Goal: Participate in discussion: Engage in conversation with other users on a specific topic

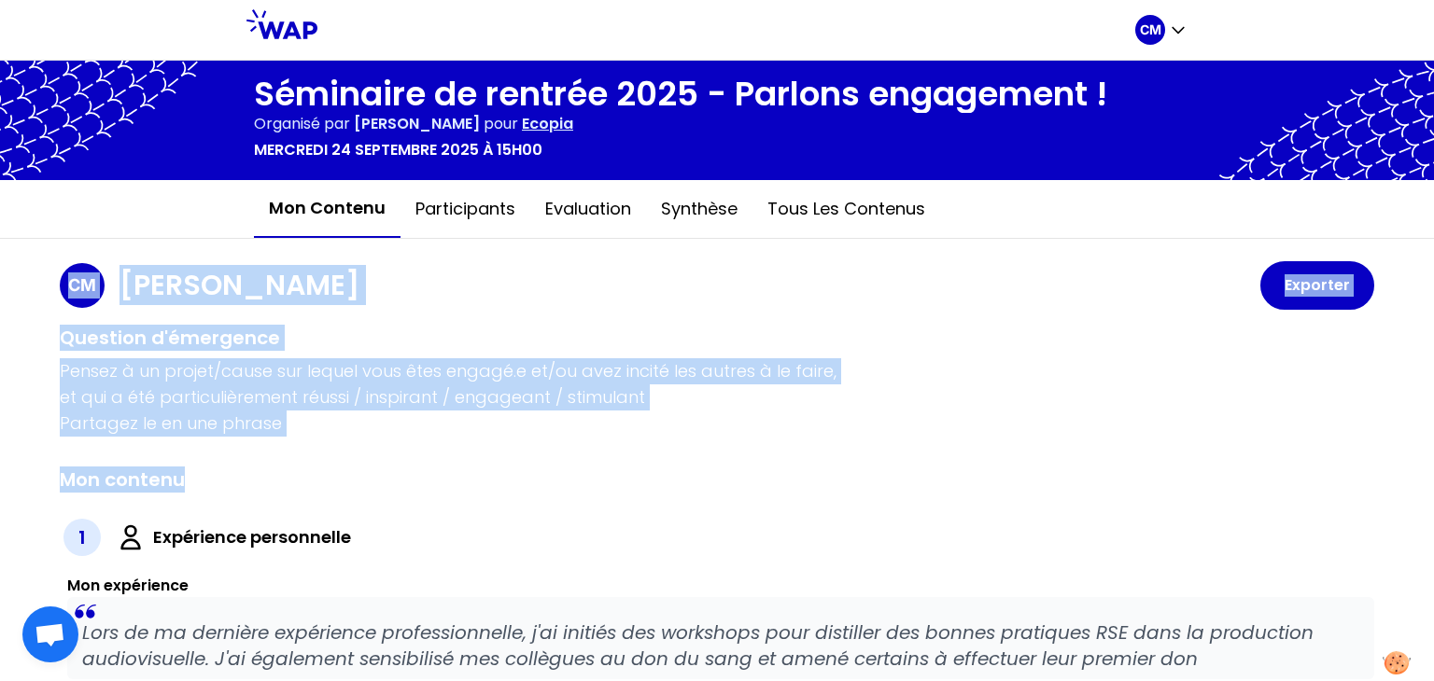
drag, startPoint x: 0, startPoint y: 0, endPoint x: 1064, endPoint y: 180, distance: 1079.3
click at [1064, 180] on div "Séminaire de rentrée 2025 - Parlons engagement ! Organisé par [PERSON_NAME] pou…" at bounding box center [717, 371] width 1434 height 621
